Goal: Task Accomplishment & Management: Complete application form

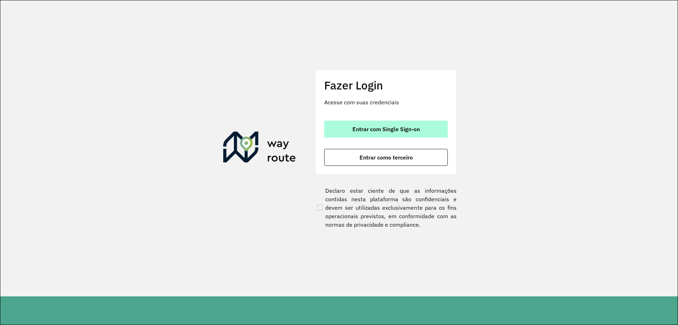
click at [354, 132] on span "Entrar com Single Sign-on" at bounding box center [386, 129] width 67 height 6
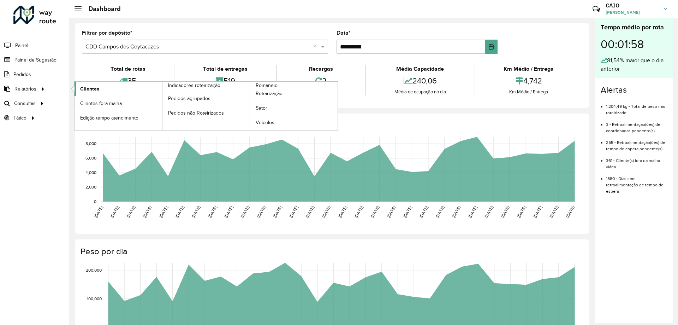
click at [98, 90] on span "Clientes" at bounding box center [89, 88] width 19 height 7
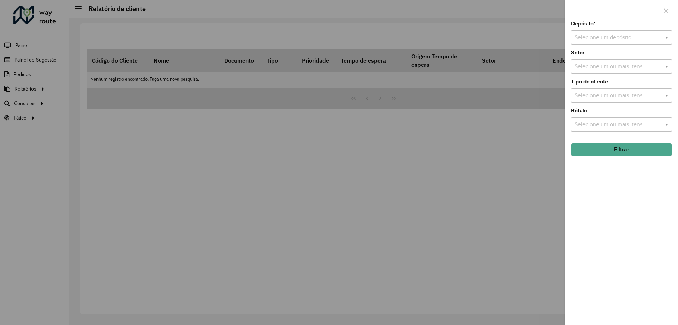
click at [621, 35] on input "text" at bounding box center [615, 38] width 80 height 8
click at [602, 85] on div "CDD Itaperuna" at bounding box center [622, 82] width 100 height 12
click at [596, 68] on input "text" at bounding box center [618, 67] width 90 height 8
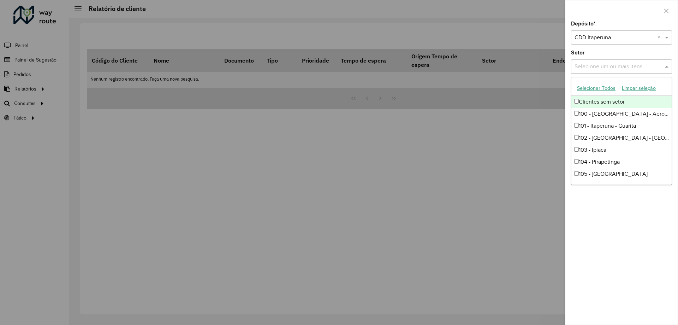
click at [593, 89] on button "Selecionar Todos" at bounding box center [596, 88] width 45 height 11
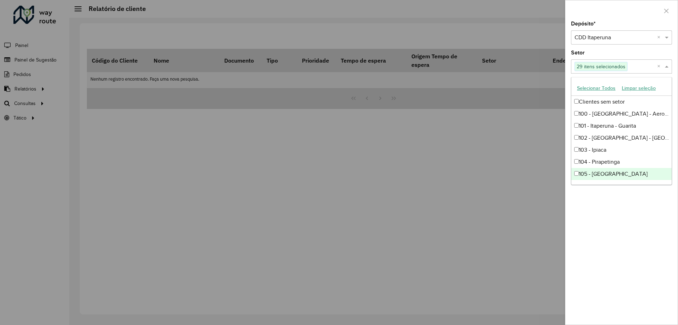
click at [647, 225] on div "Depósito * Selecione um depósito × CDD Itaperuna × Setor Selecione um ou mais i…" at bounding box center [622, 172] width 112 height 303
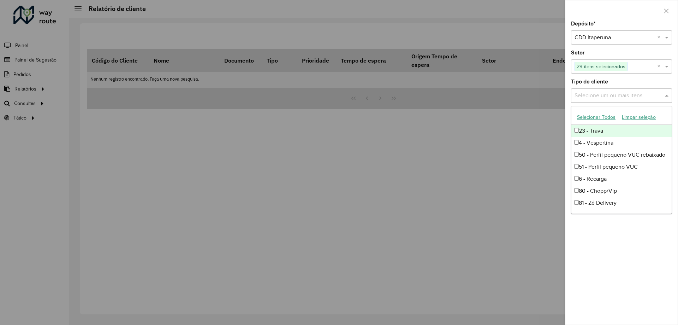
click at [612, 92] on input "text" at bounding box center [618, 96] width 90 height 8
click at [611, 132] on div "23 - Trava" at bounding box center [622, 131] width 100 height 12
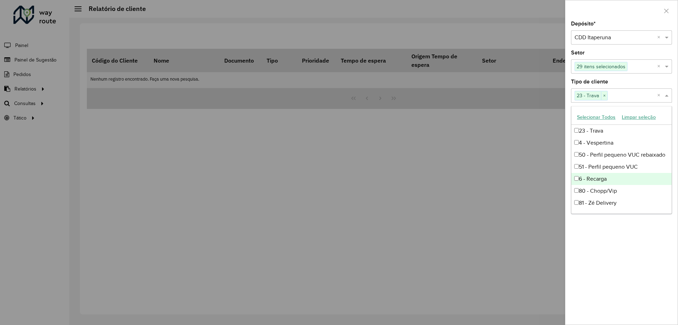
click at [651, 234] on div "Depósito * Selecione um depósito × CDD Itaperuna × Setor Selecione um ou mais i…" at bounding box center [622, 172] width 112 height 303
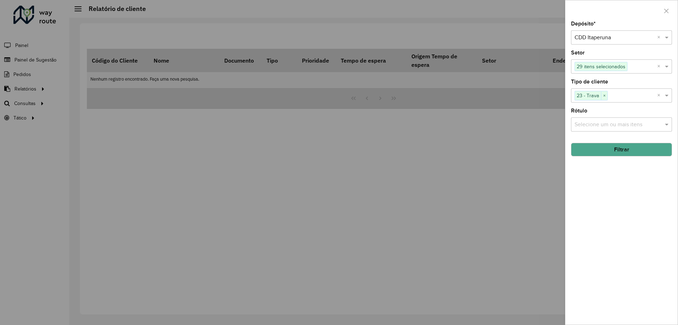
click at [606, 125] on input "text" at bounding box center [618, 124] width 90 height 8
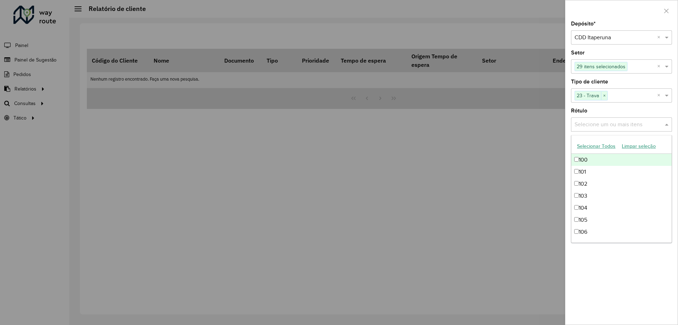
click at [606, 147] on button "Selecionar Todos" at bounding box center [596, 146] width 45 height 11
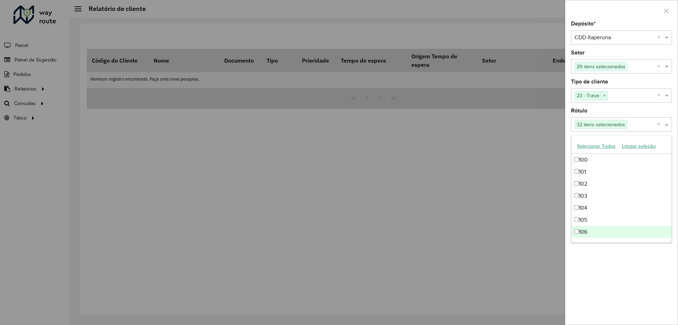
click at [634, 280] on div "Depósito * Selecione um depósito × CDD Itaperuna × Setor Selecione um ou mais i…" at bounding box center [622, 172] width 112 height 303
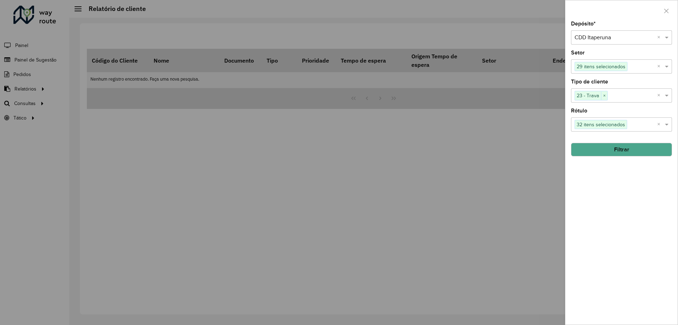
click at [634, 153] on button "Filtrar" at bounding box center [621, 149] width 101 height 13
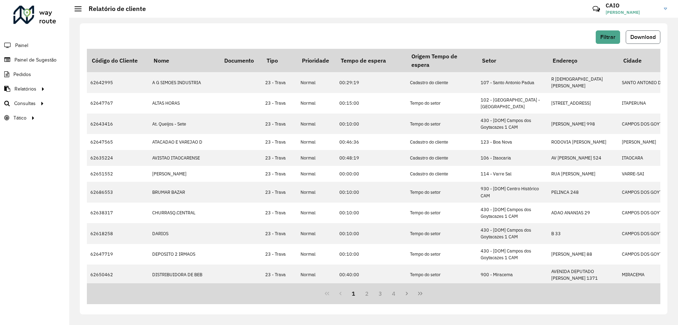
click at [645, 37] on span "Download" at bounding box center [643, 37] width 25 height 6
click at [31, 60] on span "Painel de Sugestão" at bounding box center [36, 59] width 44 height 7
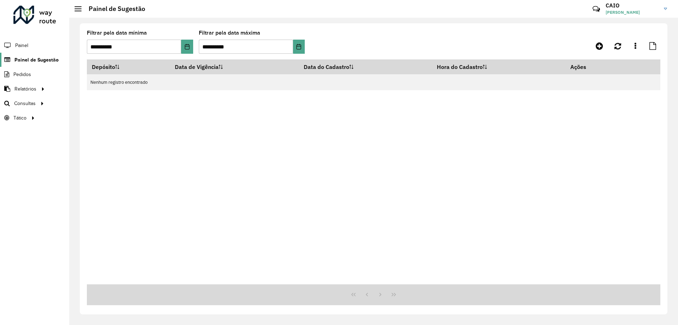
click at [12, 60] on icon at bounding box center [6, 60] width 13 height 6
click at [600, 44] on icon at bounding box center [599, 46] width 7 height 8
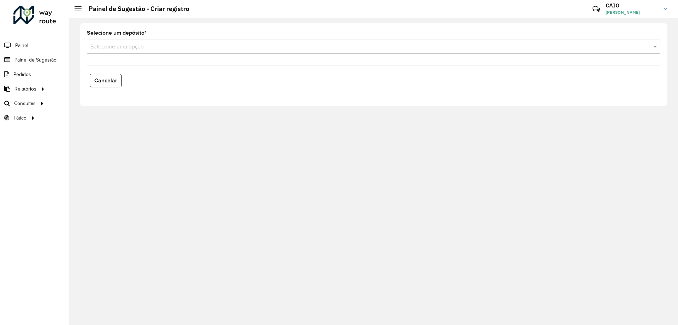
click at [257, 42] on div "Selecione uma opção" at bounding box center [374, 47] width 574 height 14
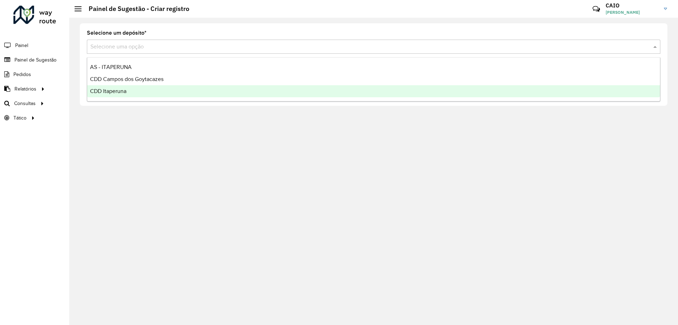
click at [155, 90] on div "CDD Itaperuna" at bounding box center [373, 91] width 573 height 12
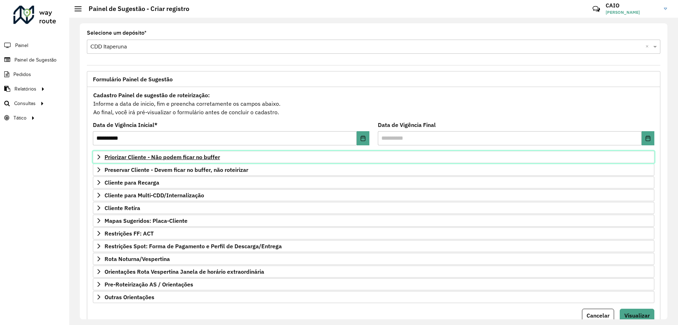
click at [98, 160] on link "Priorizar Cliente - Não podem ficar no buffer" at bounding box center [374, 157] width 562 height 12
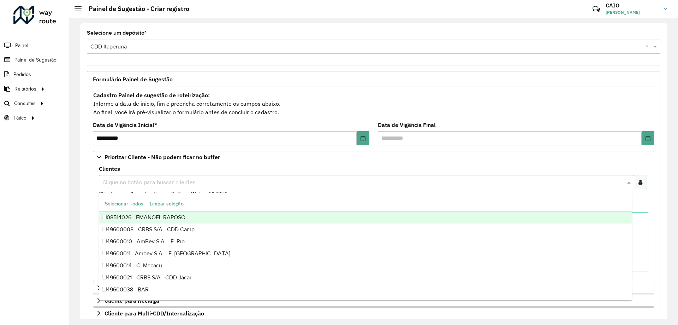
click at [105, 187] on div "Clique no botão para buscar clientes" at bounding box center [367, 182] width 536 height 14
type input "*****"
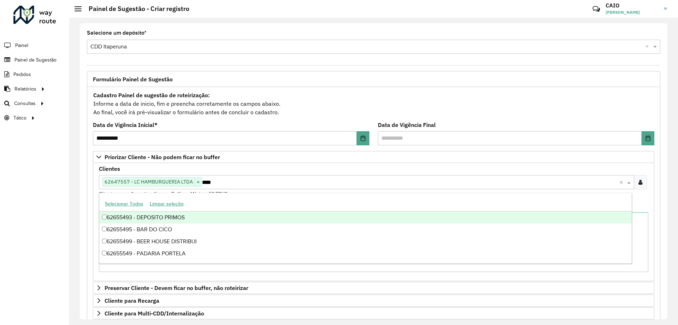
type input "*****"
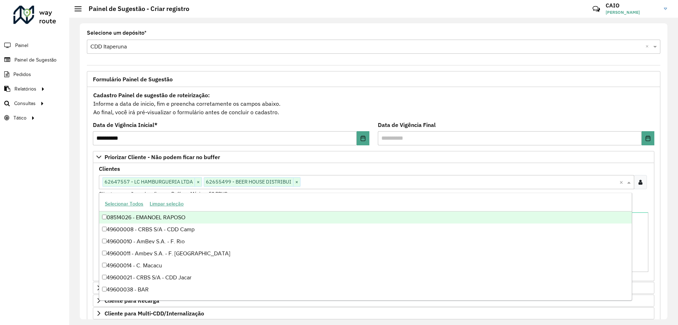
click at [87, 180] on div "**********" at bounding box center [374, 260] width 582 height 378
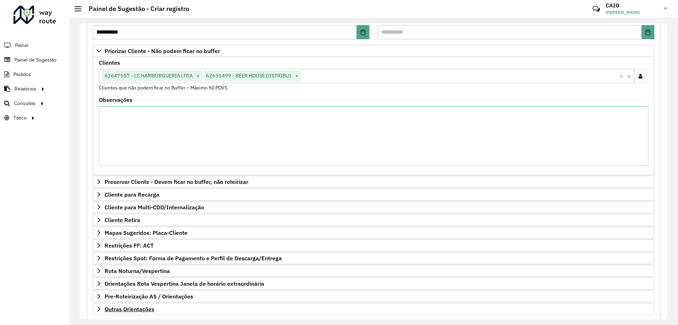
scroll to position [146, 0]
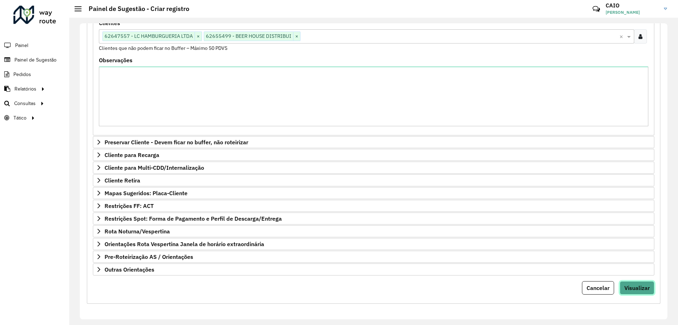
click at [637, 290] on span "Visualizar" at bounding box center [637, 287] width 25 height 7
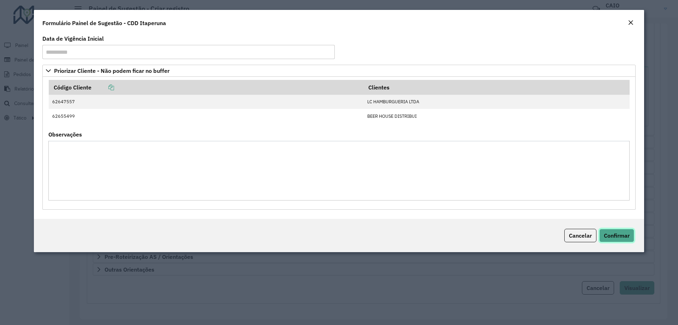
click at [618, 238] on span "Confirmar" at bounding box center [617, 235] width 26 height 7
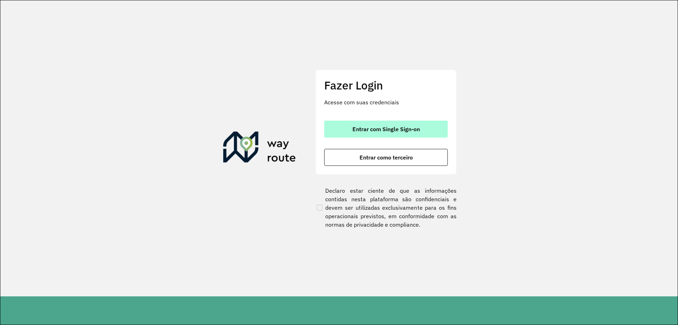
click at [406, 131] on span "Entrar com Single Sign-on" at bounding box center [386, 129] width 67 height 6
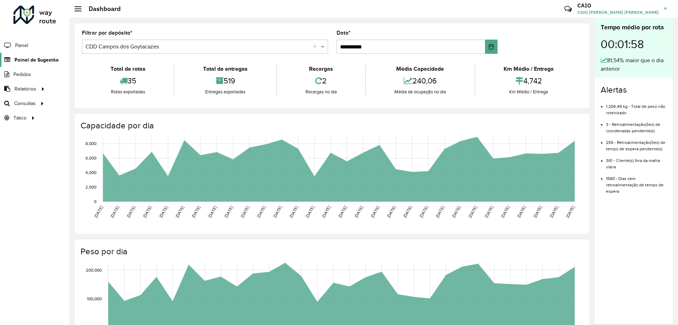
click at [35, 59] on span "Painel de Sugestão" at bounding box center [36, 59] width 44 height 7
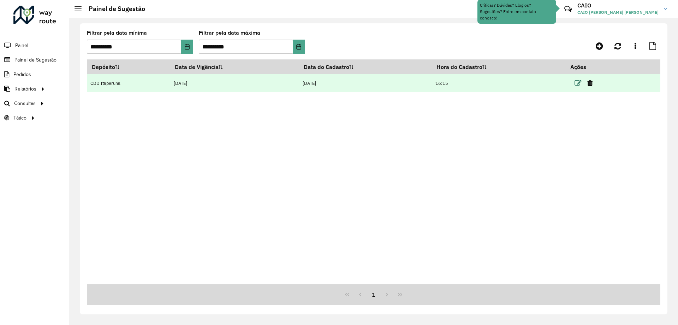
click at [580, 82] on icon at bounding box center [578, 83] width 7 height 7
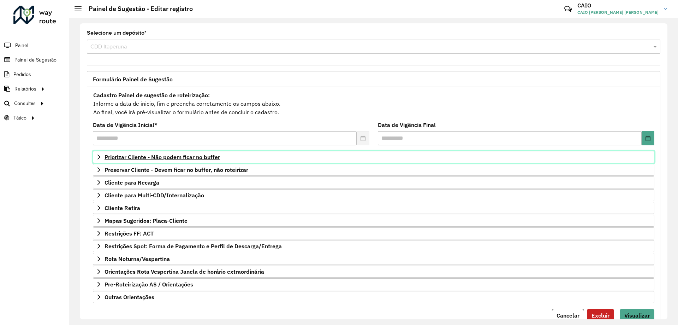
click at [177, 155] on span "Priorizar Cliente - Não podem ficar no buffer" at bounding box center [163, 157] width 116 height 6
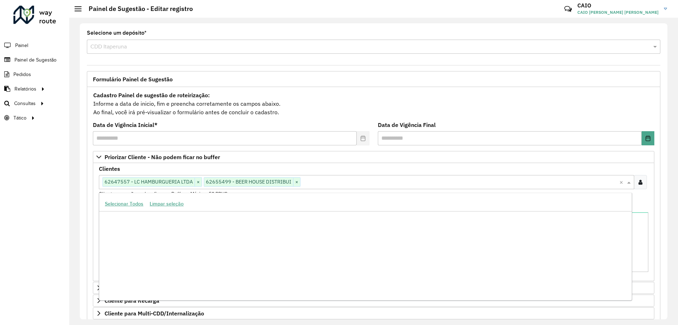
click at [333, 178] on input "text" at bounding box center [460, 182] width 319 height 8
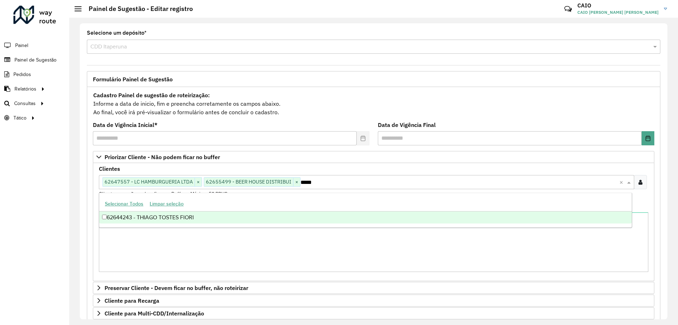
type input "*****"
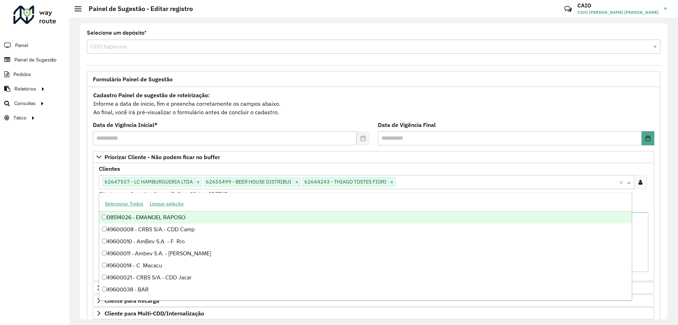
click at [68, 191] on div "Roteirizador AmbevTech Painel Painel de Sugestão Pedidos Relatórios Clientes Cl…" at bounding box center [34, 162] width 69 height 325
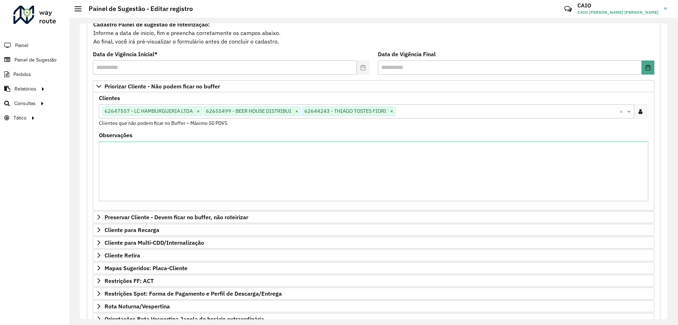
scroll to position [146, 0]
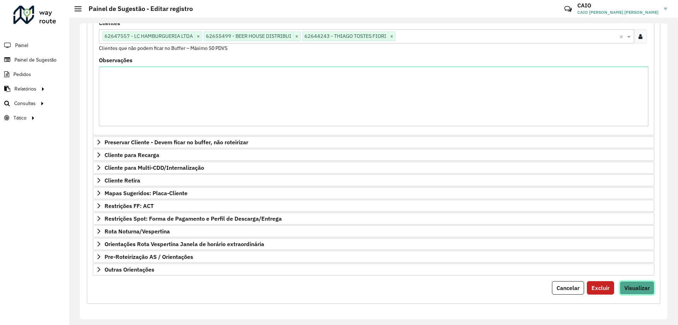
click at [632, 290] on span "Visualizar" at bounding box center [637, 287] width 25 height 7
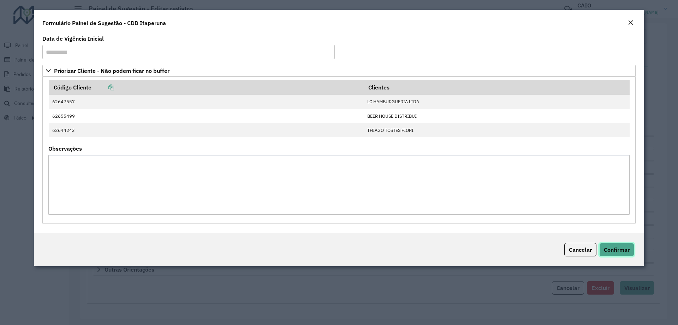
click at [617, 252] on span "Confirmar" at bounding box center [617, 249] width 26 height 7
